Goal: Task Accomplishment & Management: Use online tool/utility

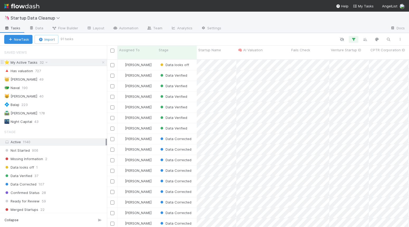
scroll to position [172, 302]
click at [27, 62] on div "⭐ My Active Tasks" at bounding box center [20, 62] width 33 height 7
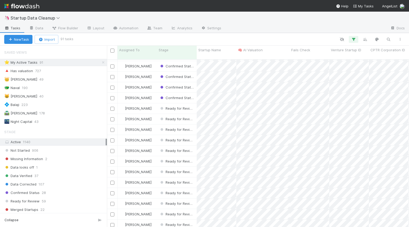
scroll to position [281, 0]
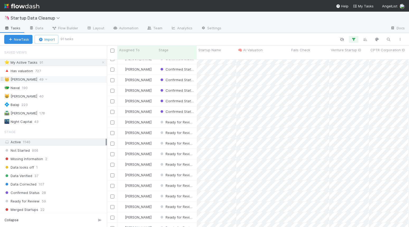
click at [18, 80] on div "👑 [PERSON_NAME]" at bounding box center [20, 79] width 33 height 7
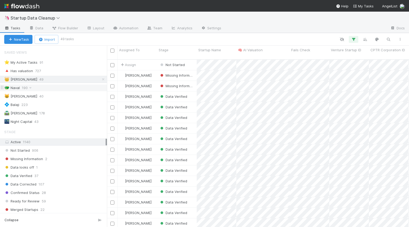
scroll to position [172, 302]
click at [15, 88] on div "🐲 Naval" at bounding box center [12, 88] width 16 height 7
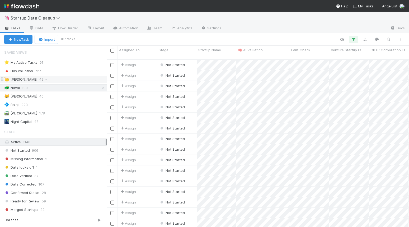
click at [39, 81] on span "49" at bounding box center [44, 79] width 10 height 7
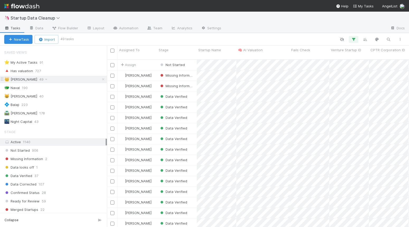
scroll to position [172, 302]
click at [18, 87] on div "🐲 Naval" at bounding box center [12, 88] width 16 height 7
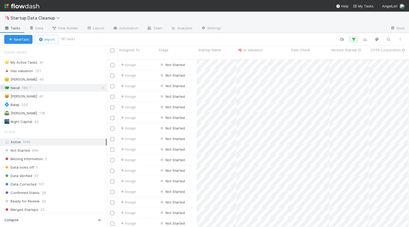
scroll to position [172, 302]
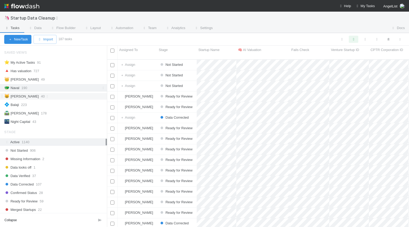
click at [44, 95] on div "😸 Ryan 40" at bounding box center [55, 96] width 103 height 7
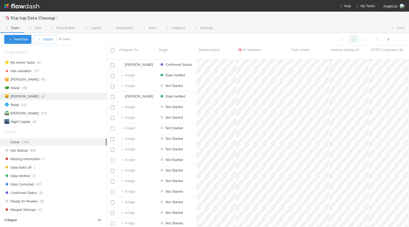
scroll to position [172, 302]
click at [53, 105] on div "💠 Balaji 223" at bounding box center [55, 104] width 103 height 7
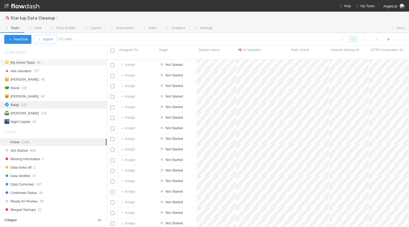
scroll to position [172, 302]
click at [24, 59] on div "⭐ My Active Tasks" at bounding box center [19, 62] width 31 height 7
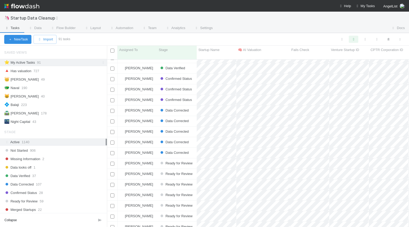
scroll to position [268, 0]
